Goal: Book appointment/travel/reservation

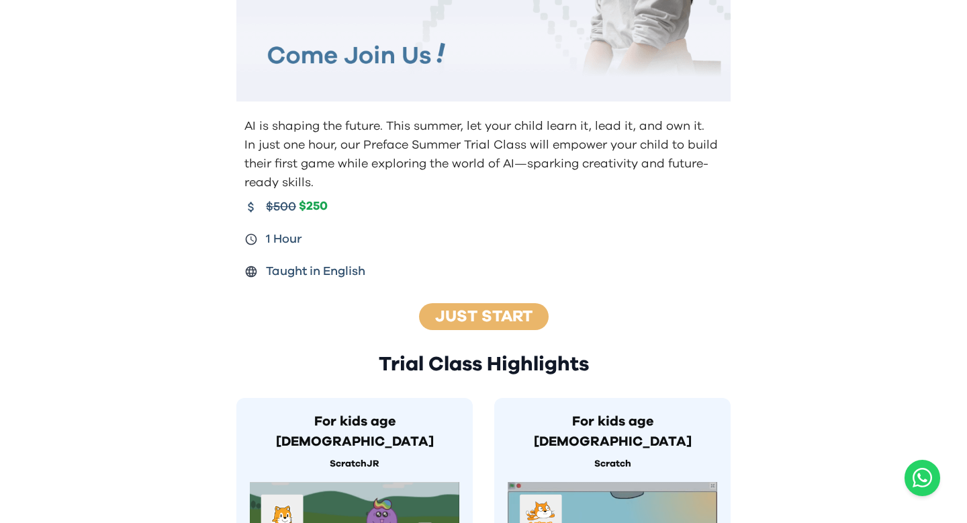
scroll to position [373, 0]
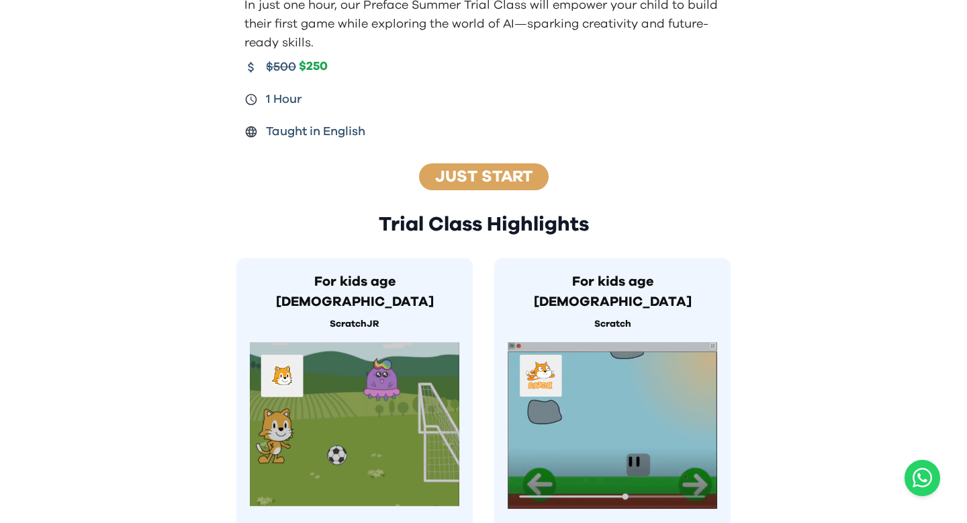
click at [497, 183] on link "Just Start" at bounding box center [483, 177] width 97 height 16
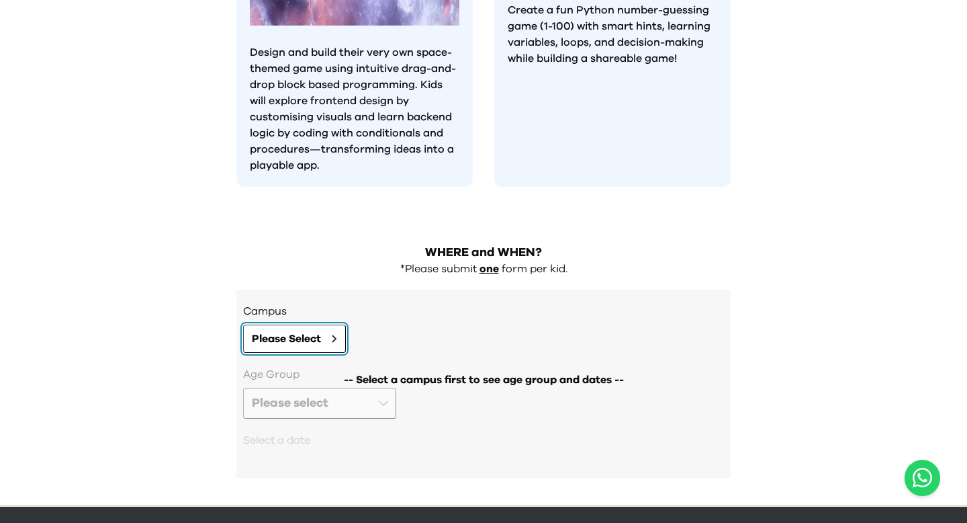
click at [300, 330] on span "Please Select" at bounding box center [286, 338] width 69 height 16
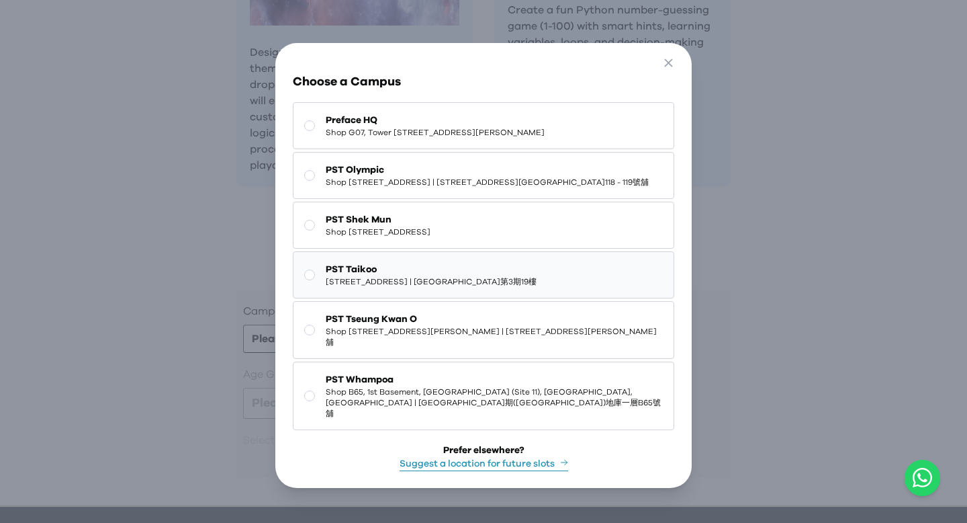
click at [397, 298] on button "PST Taikoo [STREET_ADDRESS] | [GEOGRAPHIC_DATA]第3期19樓" at bounding box center [483, 274] width 381 height 47
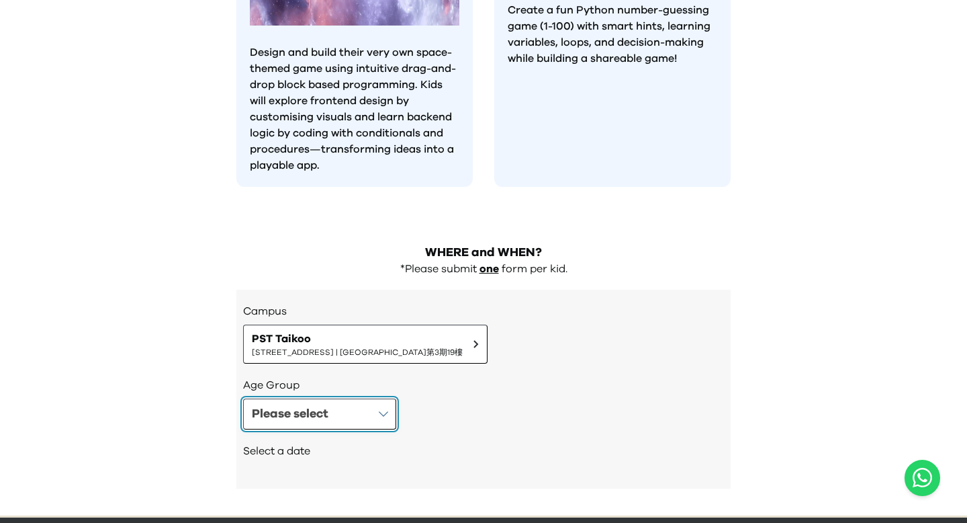
click at [352, 398] on button "Please select" at bounding box center [319, 413] width 153 height 31
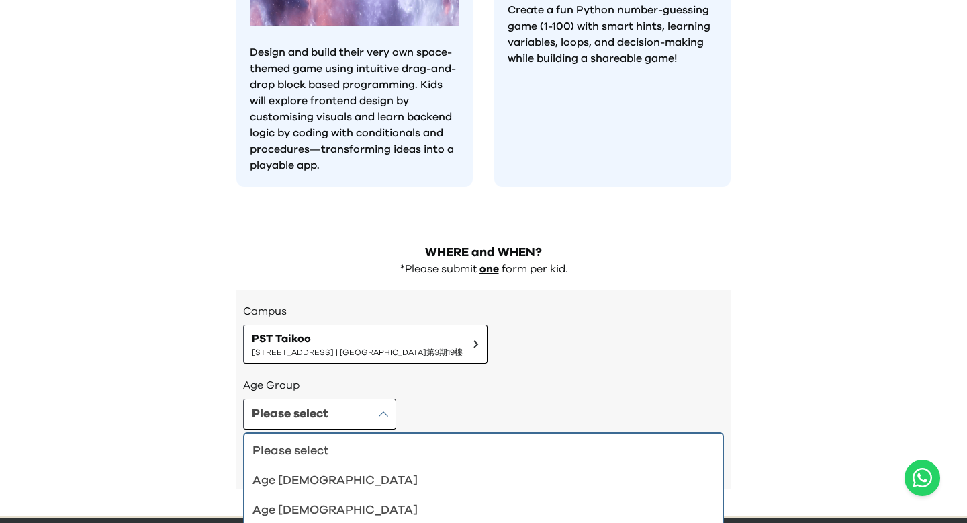
scroll to position [1259, 0]
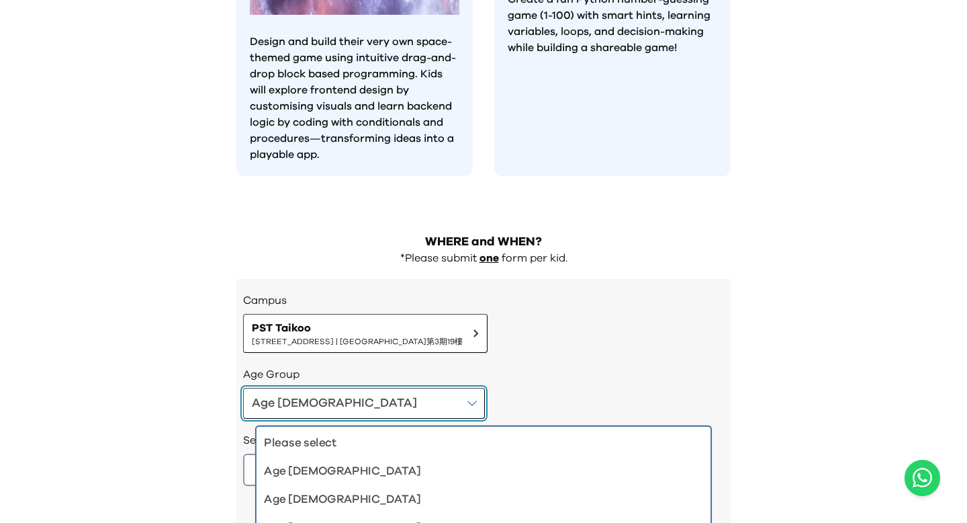
scroll to position [1270, 0]
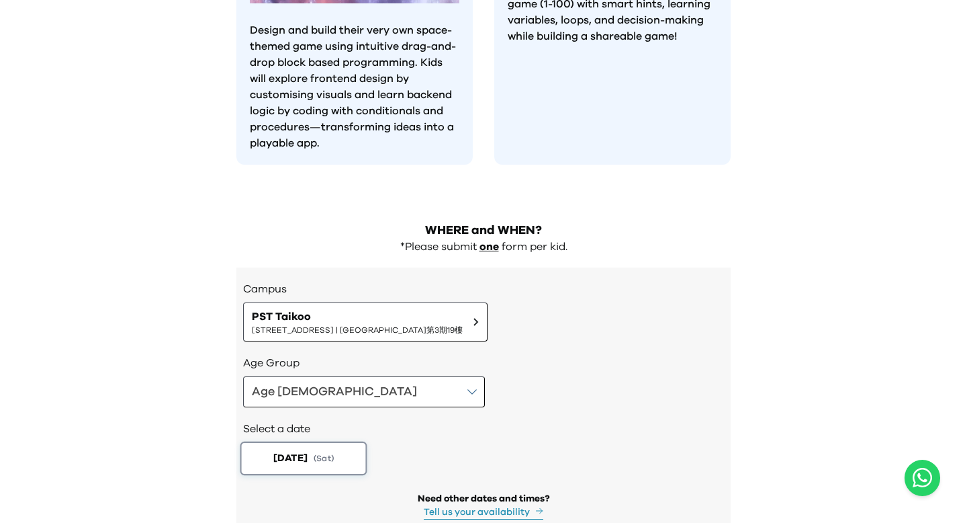
click at [331, 453] on span "( Sat )" at bounding box center [324, 458] width 20 height 11
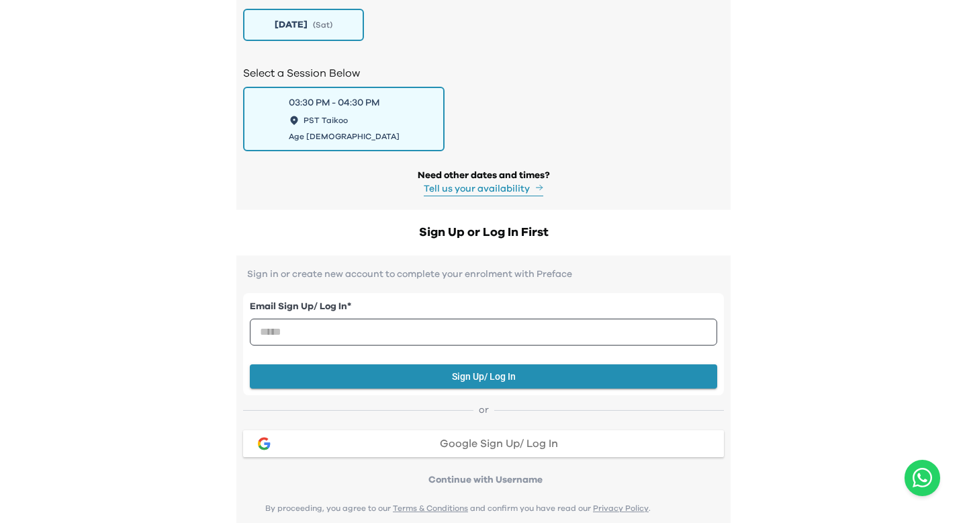
scroll to position [1743, 0]
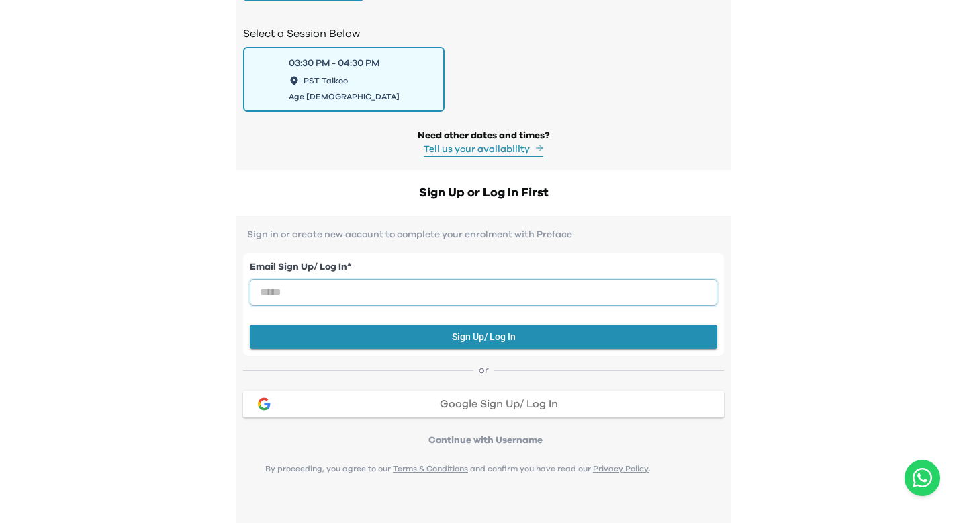
click at [522, 279] on input "email" at bounding box center [483, 292] width 467 height 27
